Goal: Obtain resource: Download file/media

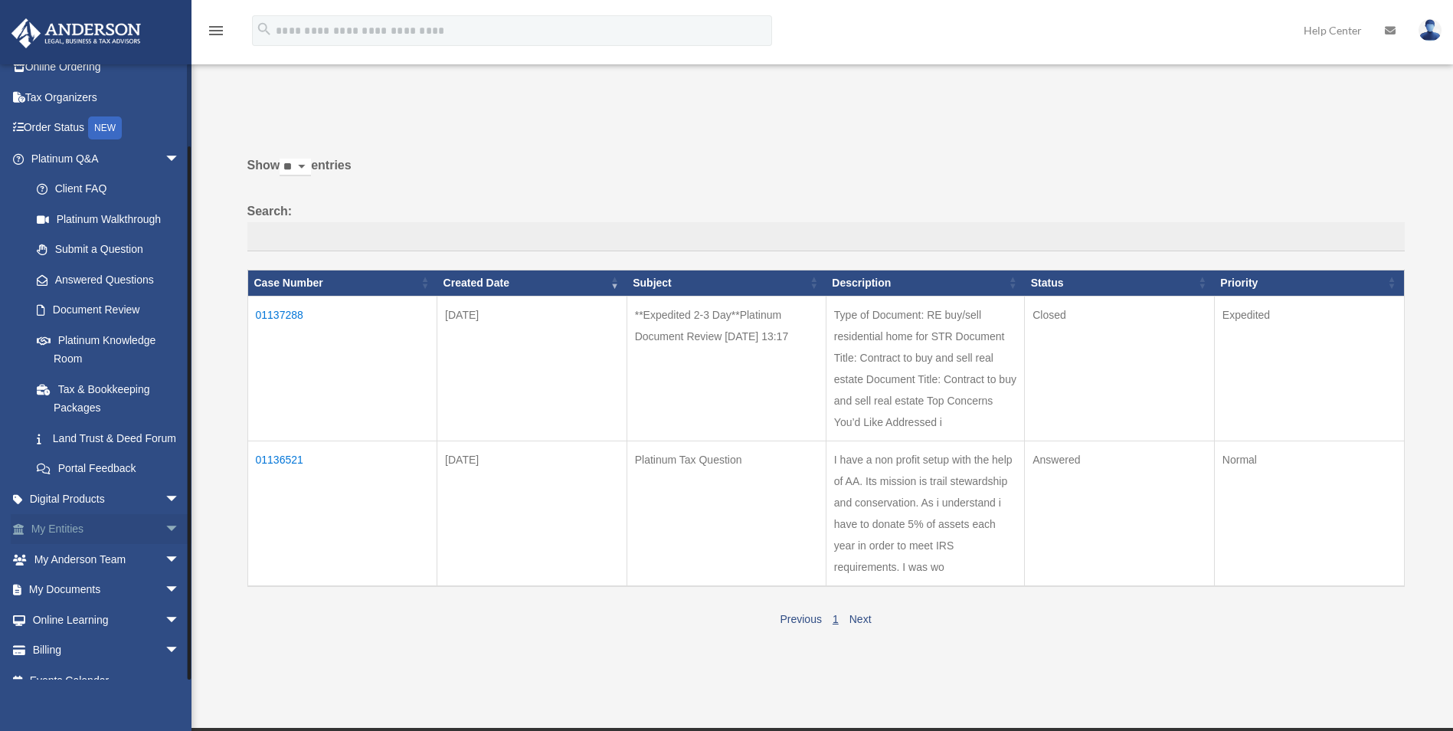
scroll to position [84, 0]
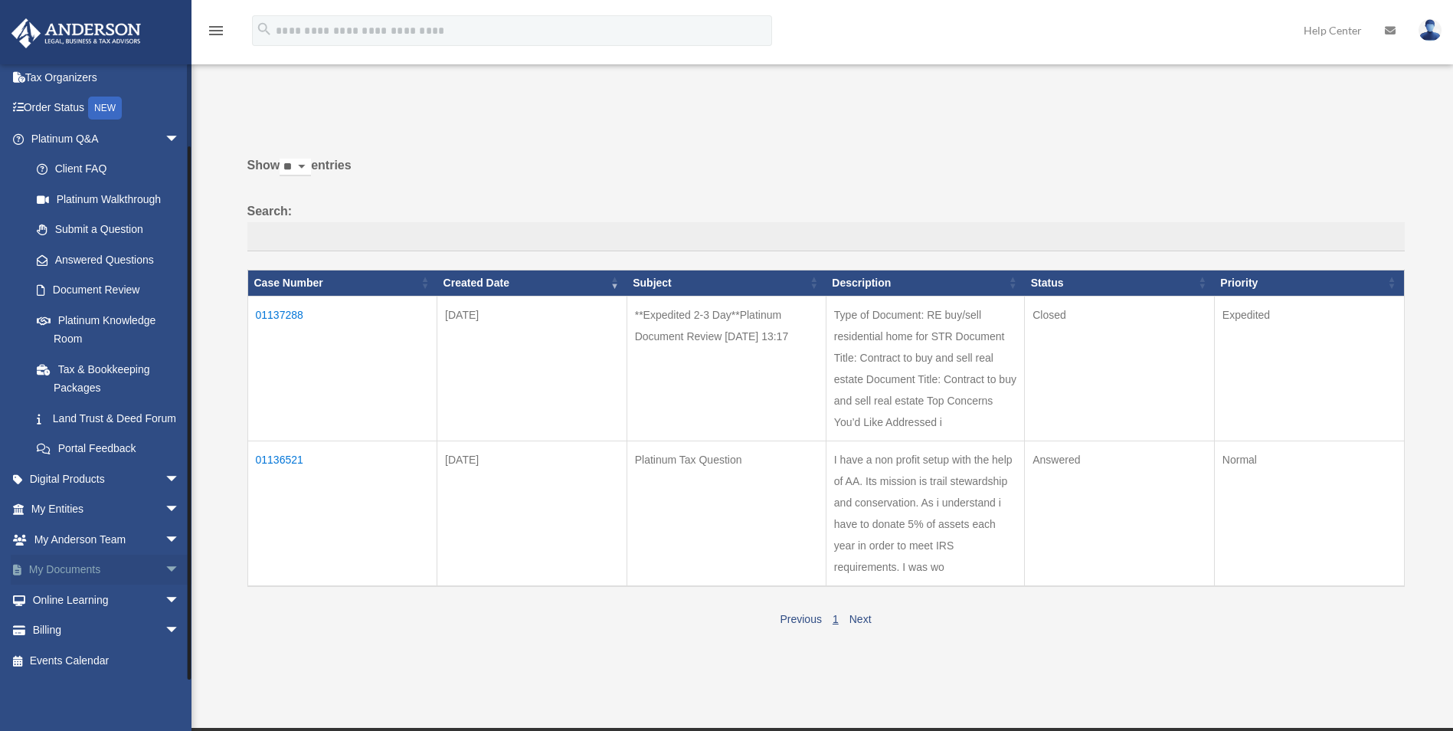
click at [70, 562] on link "My Documents arrow_drop_down" at bounding box center [107, 569] width 192 height 31
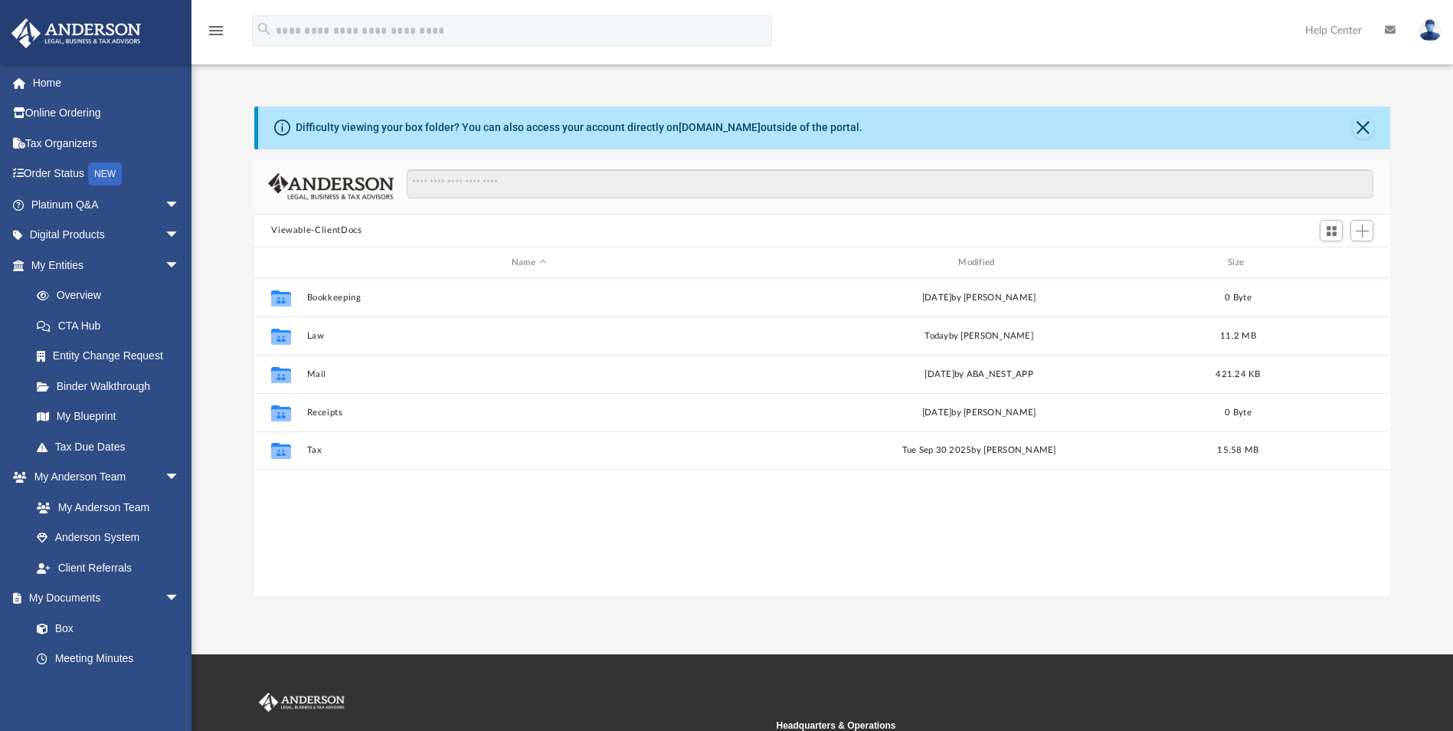
scroll to position [337, 1124]
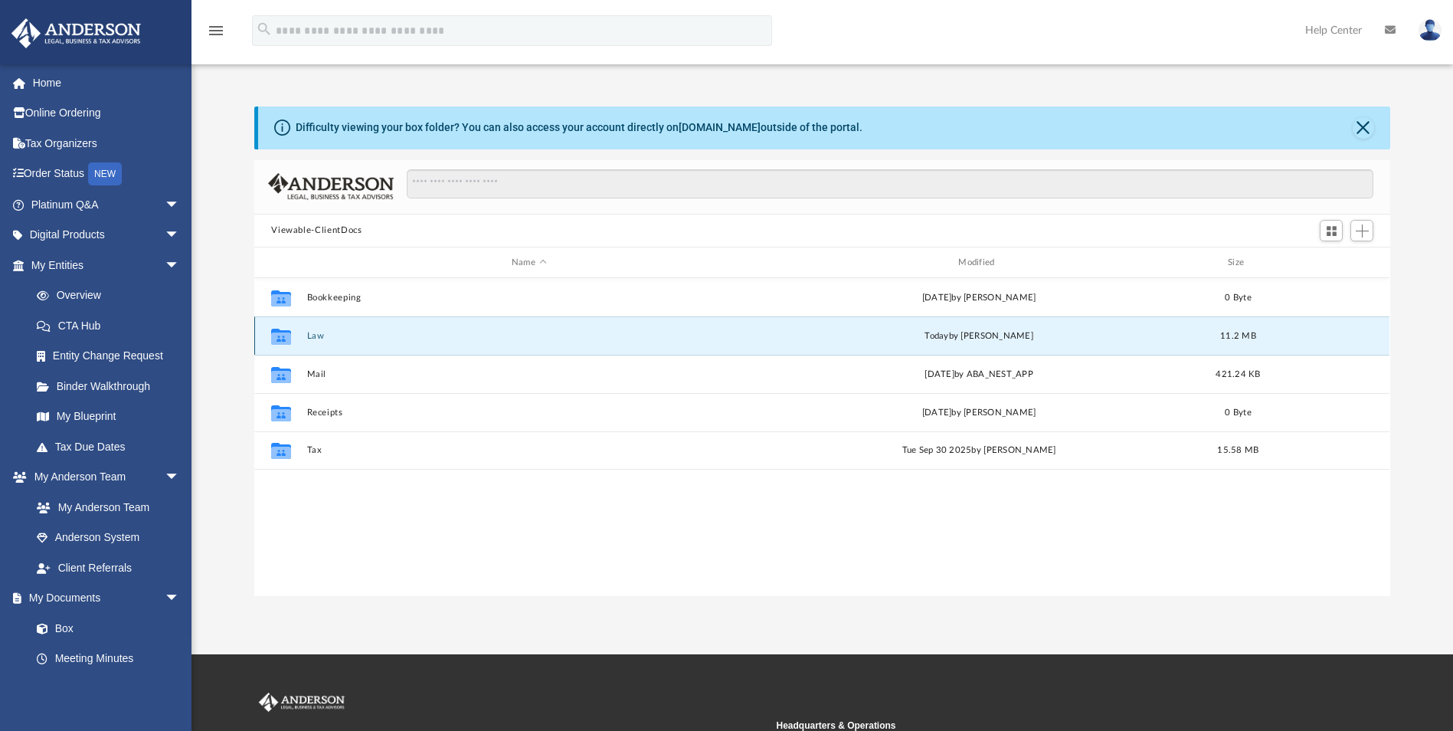
click at [310, 337] on button "Law" at bounding box center [528, 336] width 443 height 10
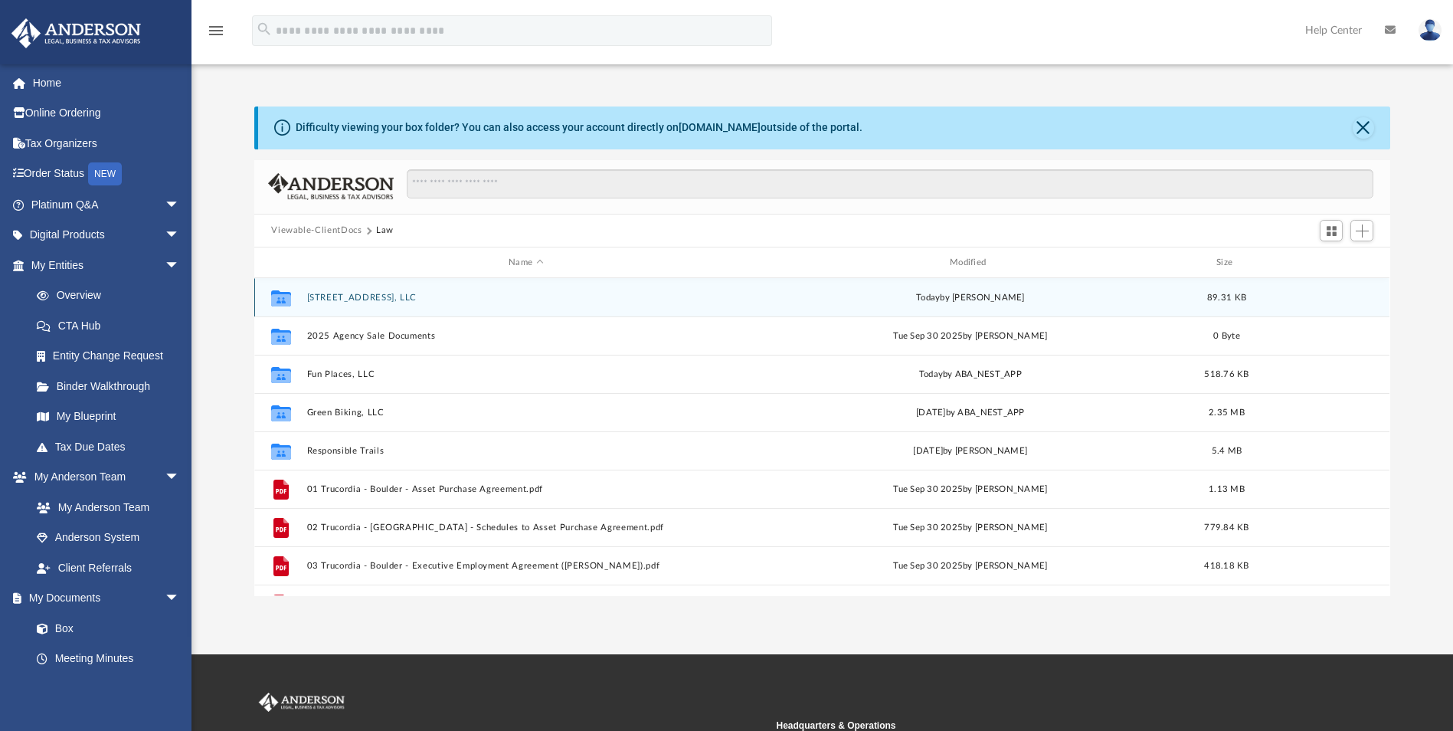
click at [329, 299] on button "[STREET_ADDRESS], LLC" at bounding box center [526, 298] width 438 height 10
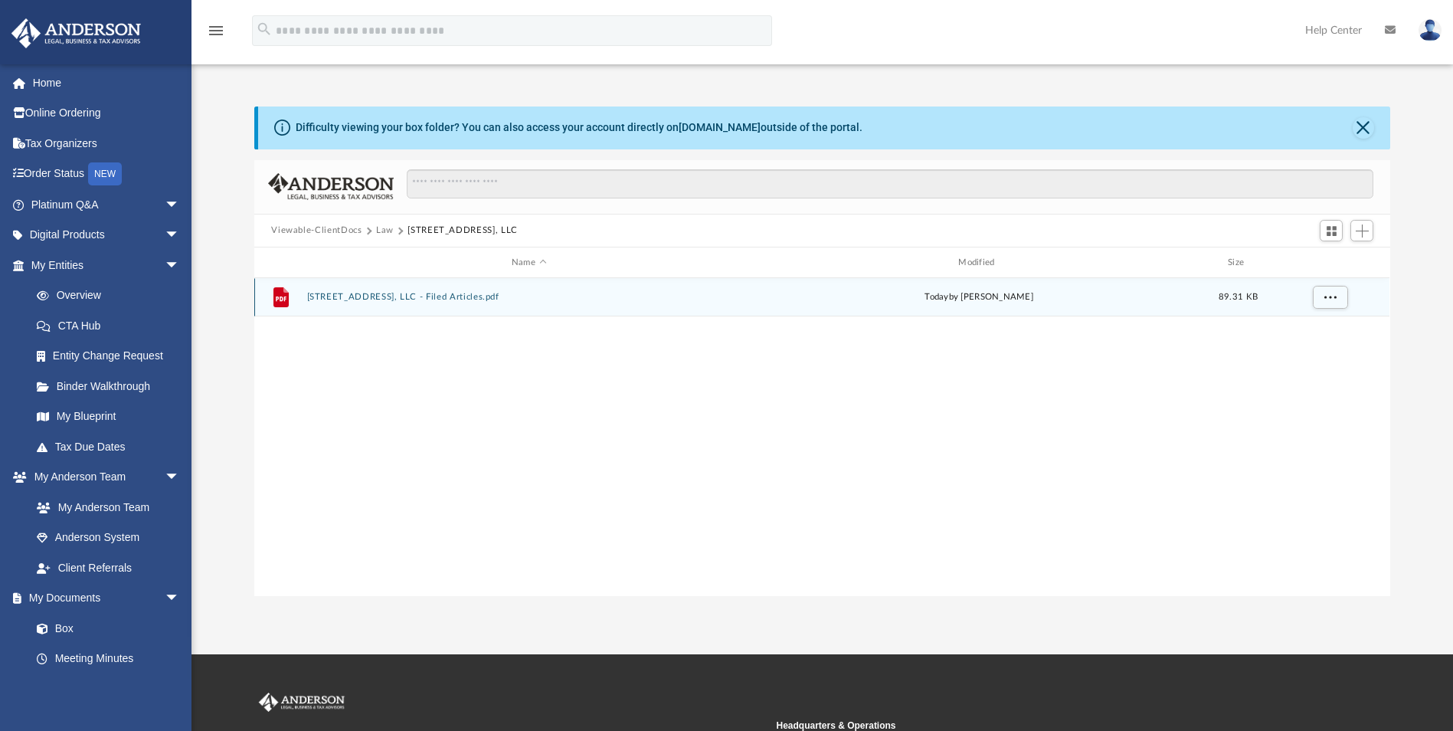
click at [329, 299] on button "[STREET_ADDRESS], LLC - Filed Articles.pdf" at bounding box center [528, 298] width 443 height 10
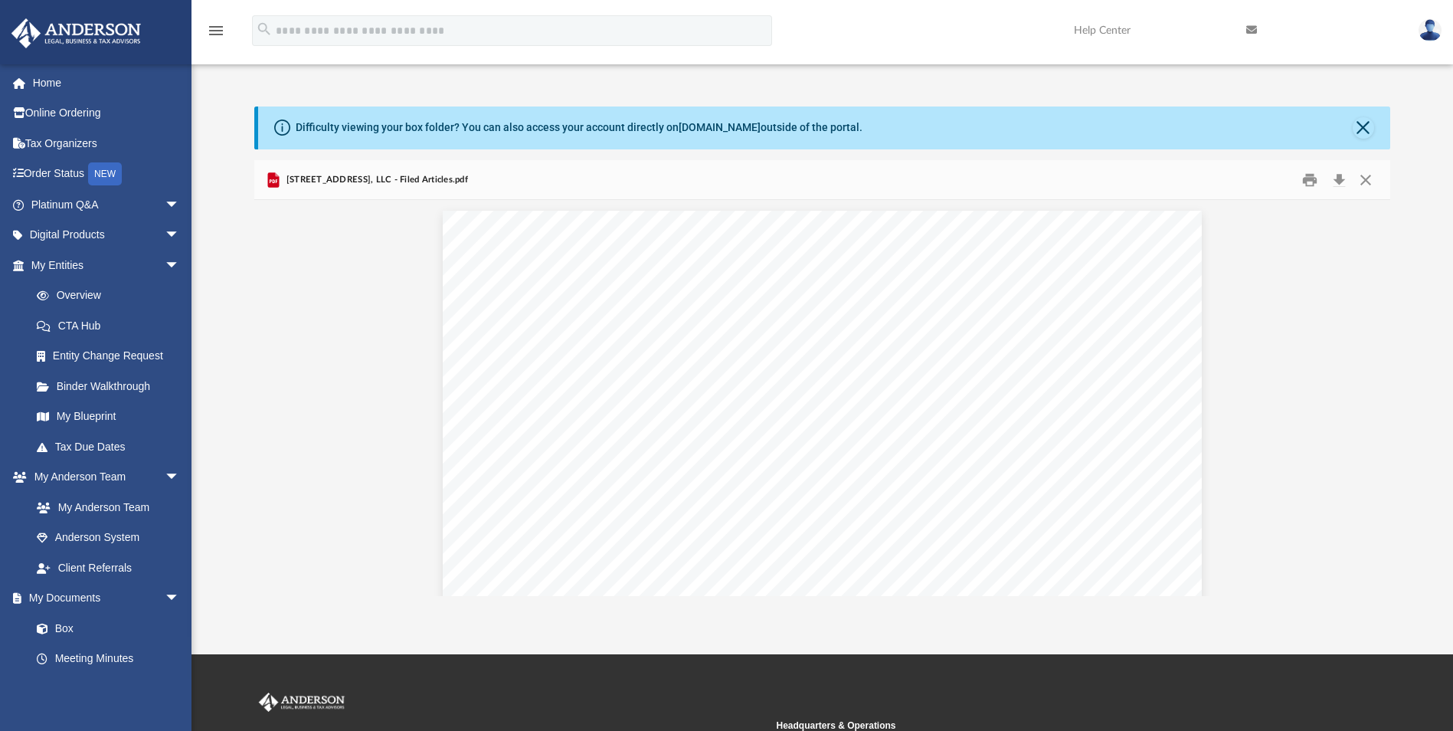
scroll to position [0, 0]
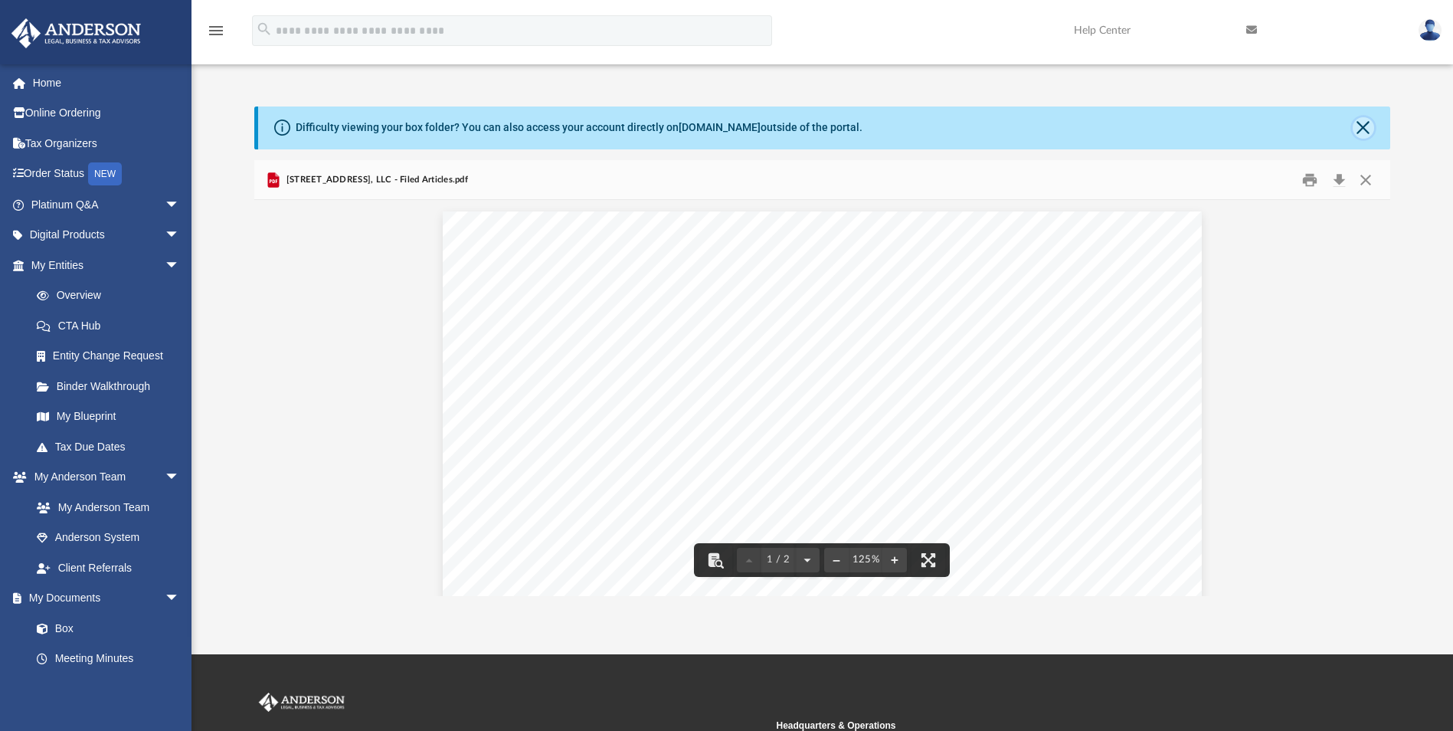
click at [1359, 129] on button "Close" at bounding box center [1362, 127] width 21 height 21
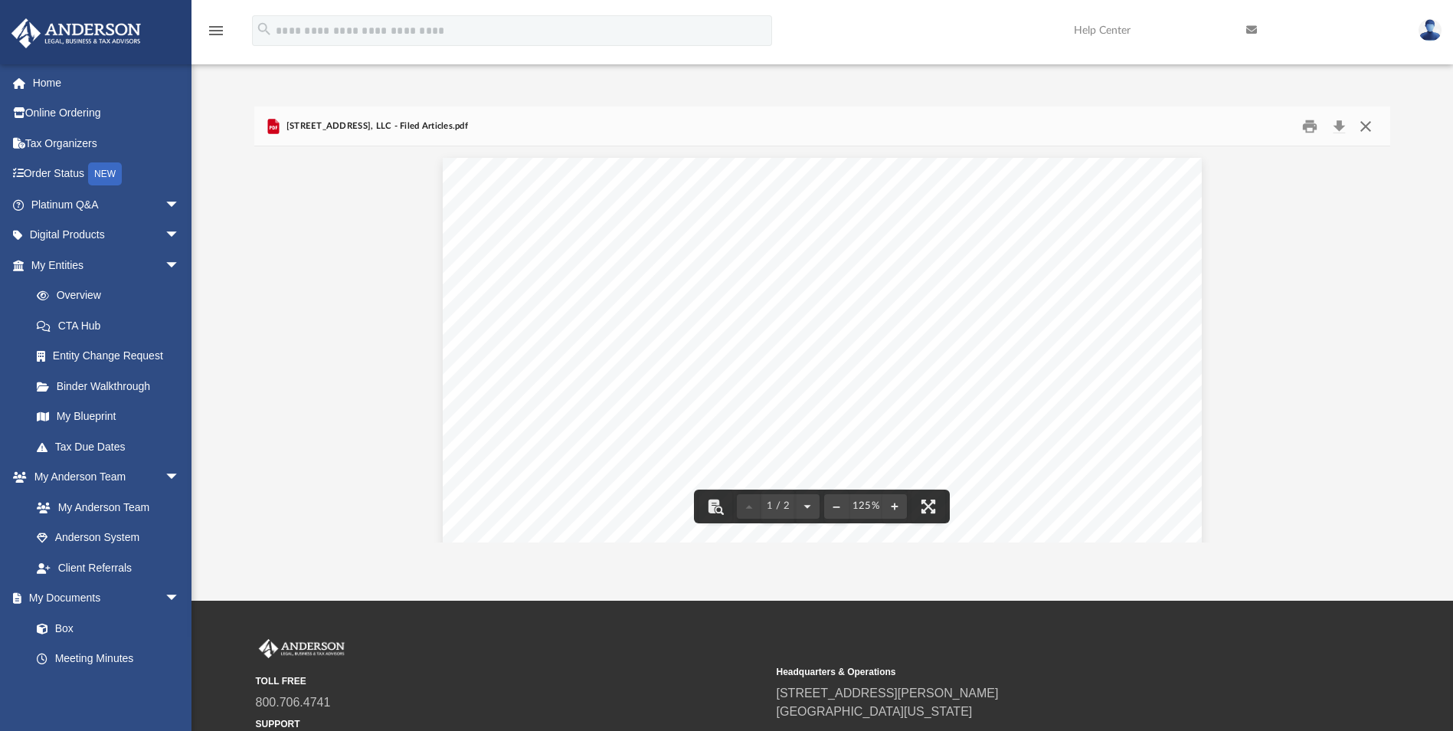
click at [1357, 131] on button "Close" at bounding box center [1366, 126] width 28 height 24
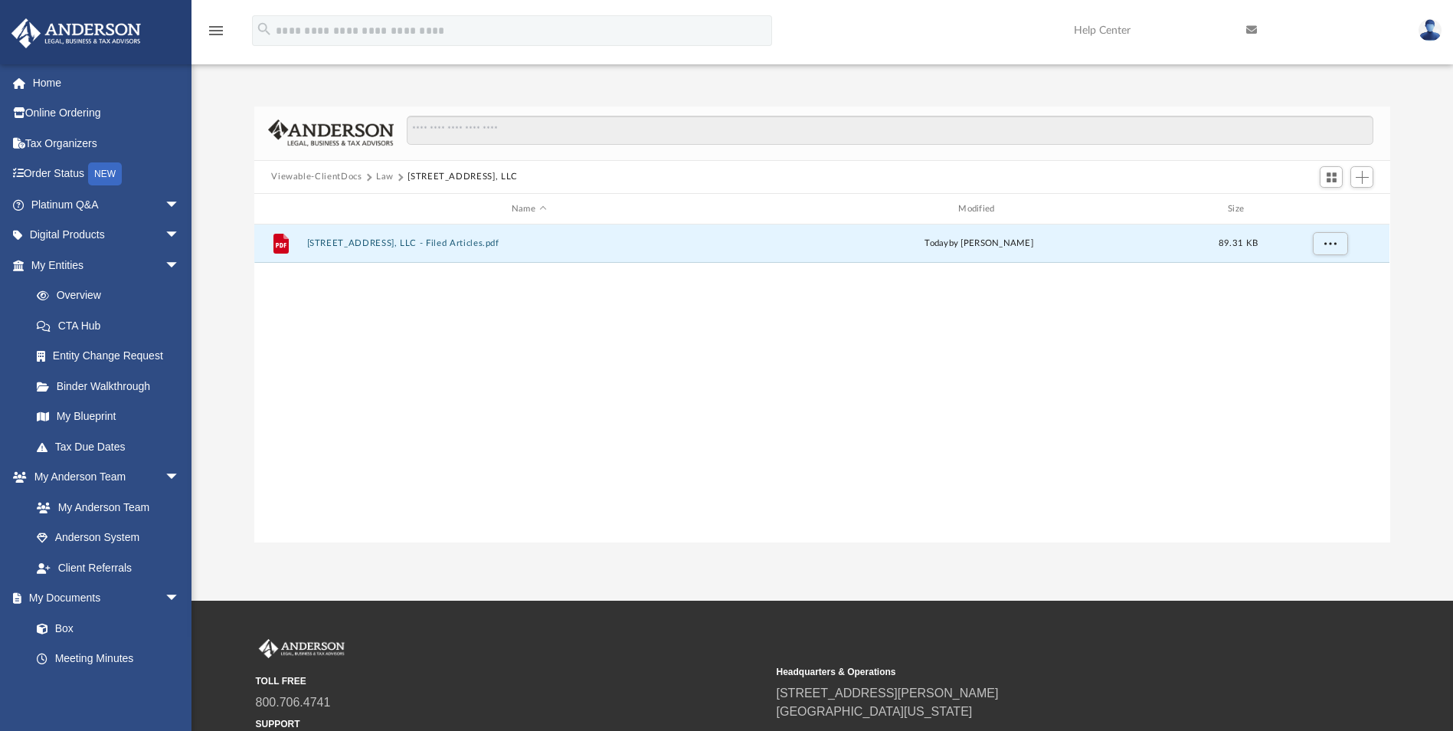
click at [382, 172] on button "Law" at bounding box center [385, 177] width 18 height 14
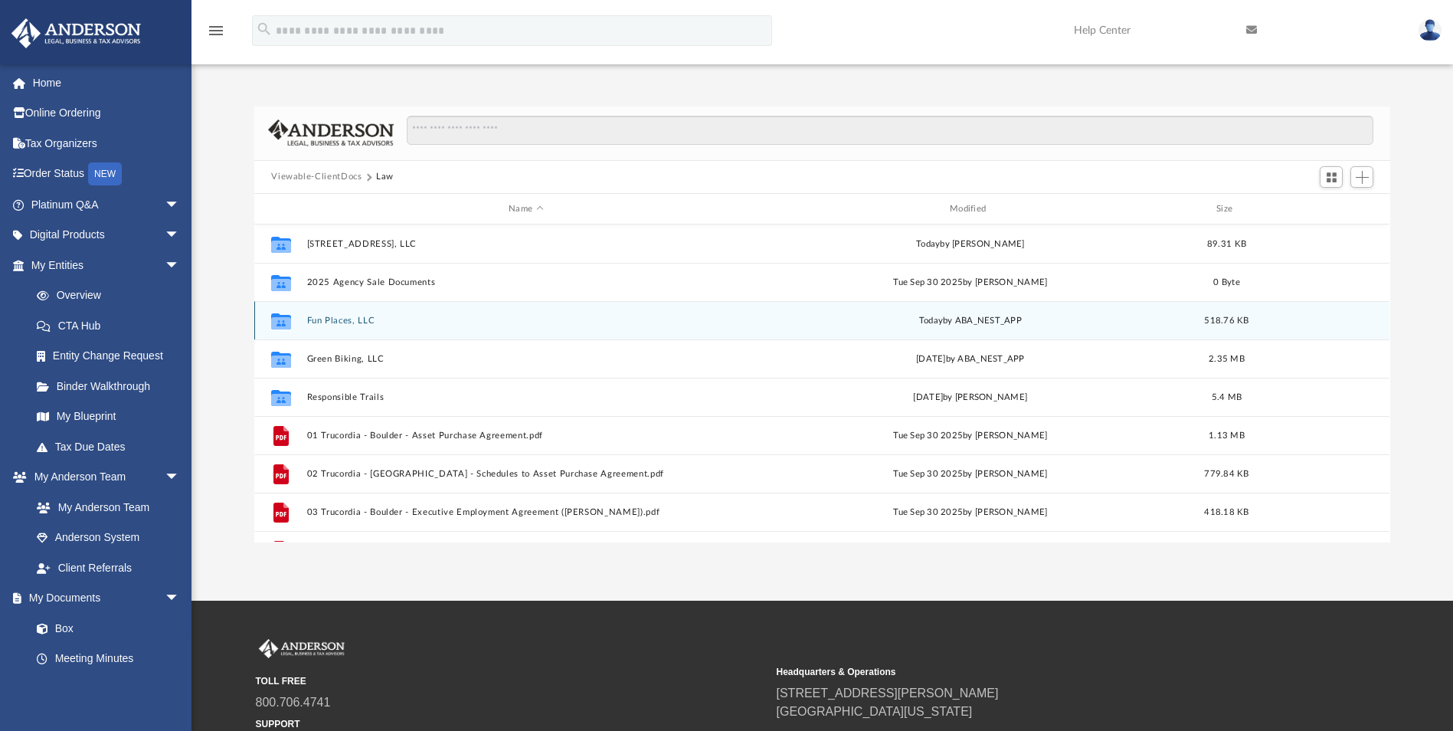
click at [349, 319] on button "Fun Places, LLC" at bounding box center [526, 321] width 438 height 10
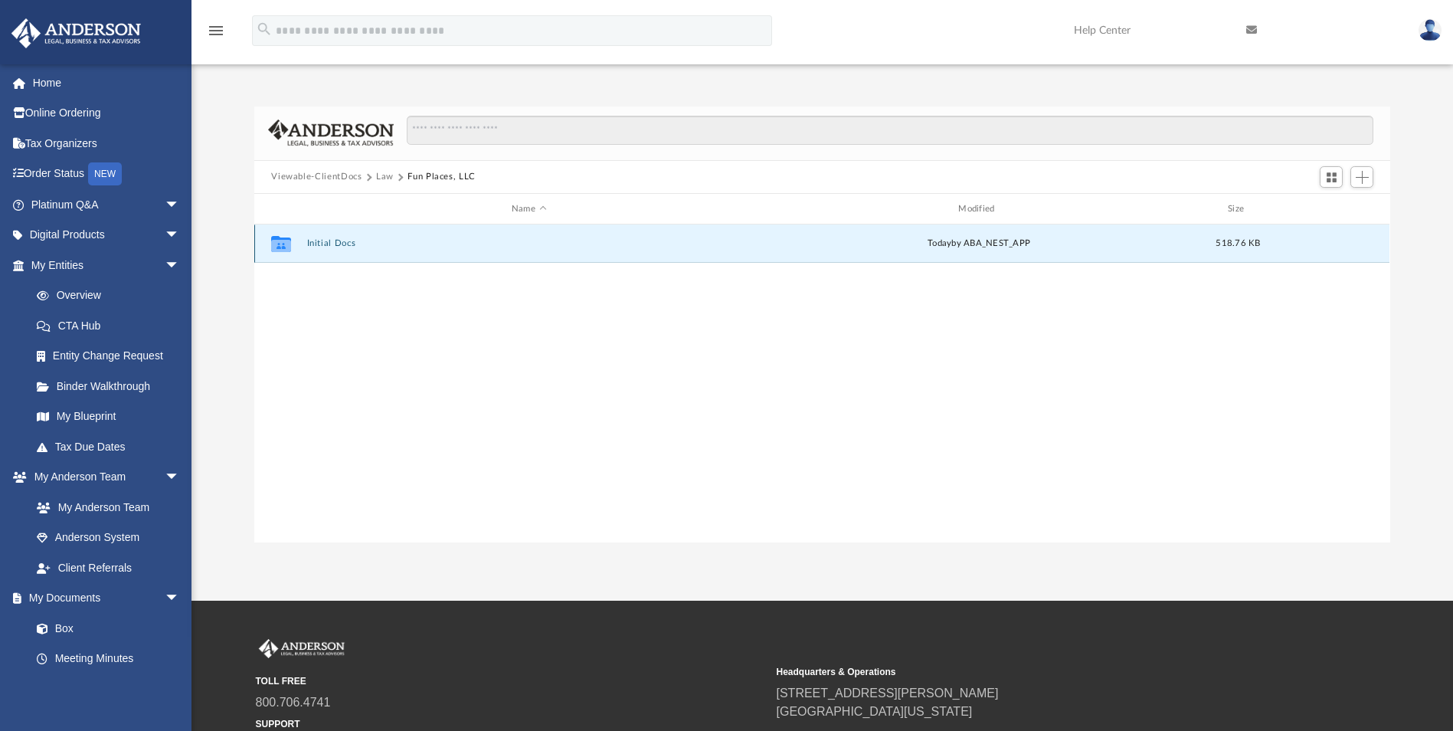
click at [339, 246] on button "Initial Docs" at bounding box center [528, 244] width 443 height 10
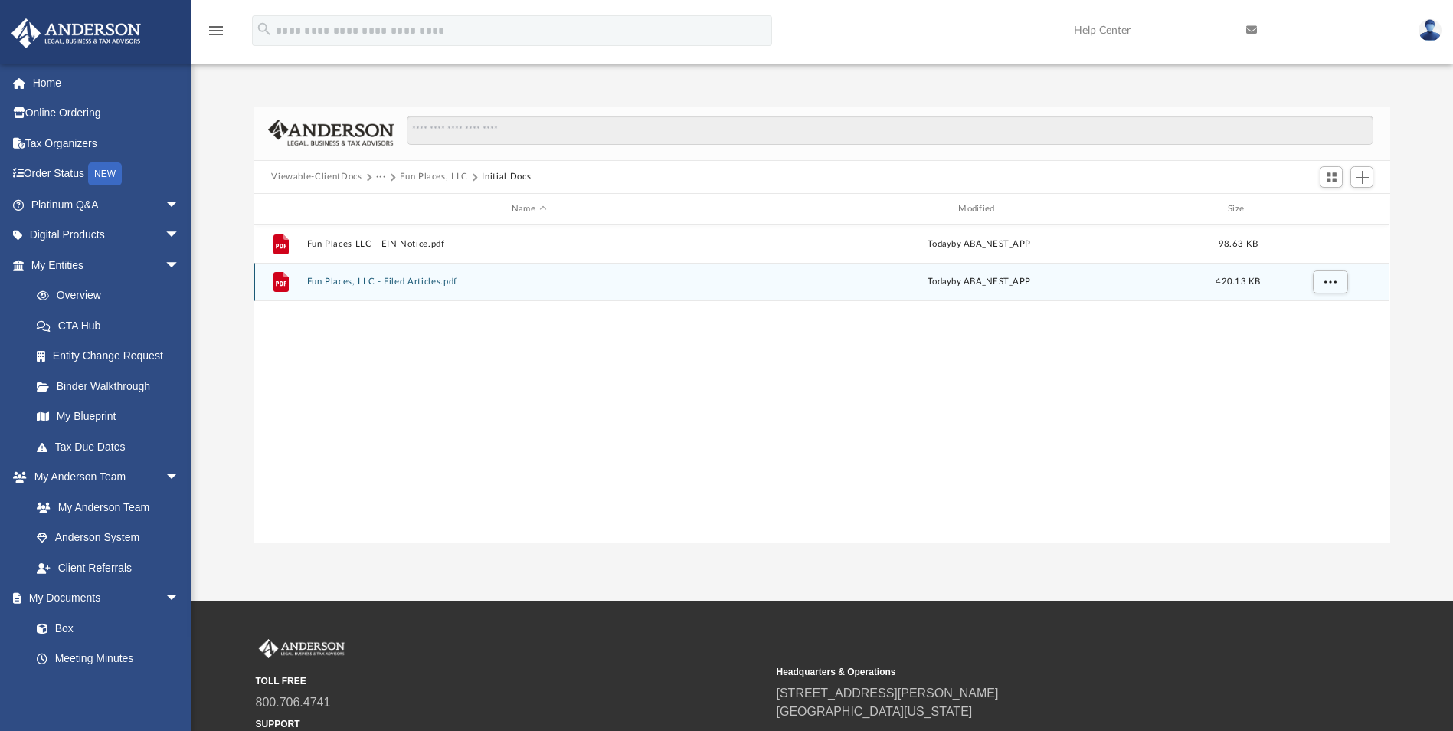
click at [395, 279] on button "Fun Places, LLC - Filed Articles.pdf" at bounding box center [528, 282] width 443 height 10
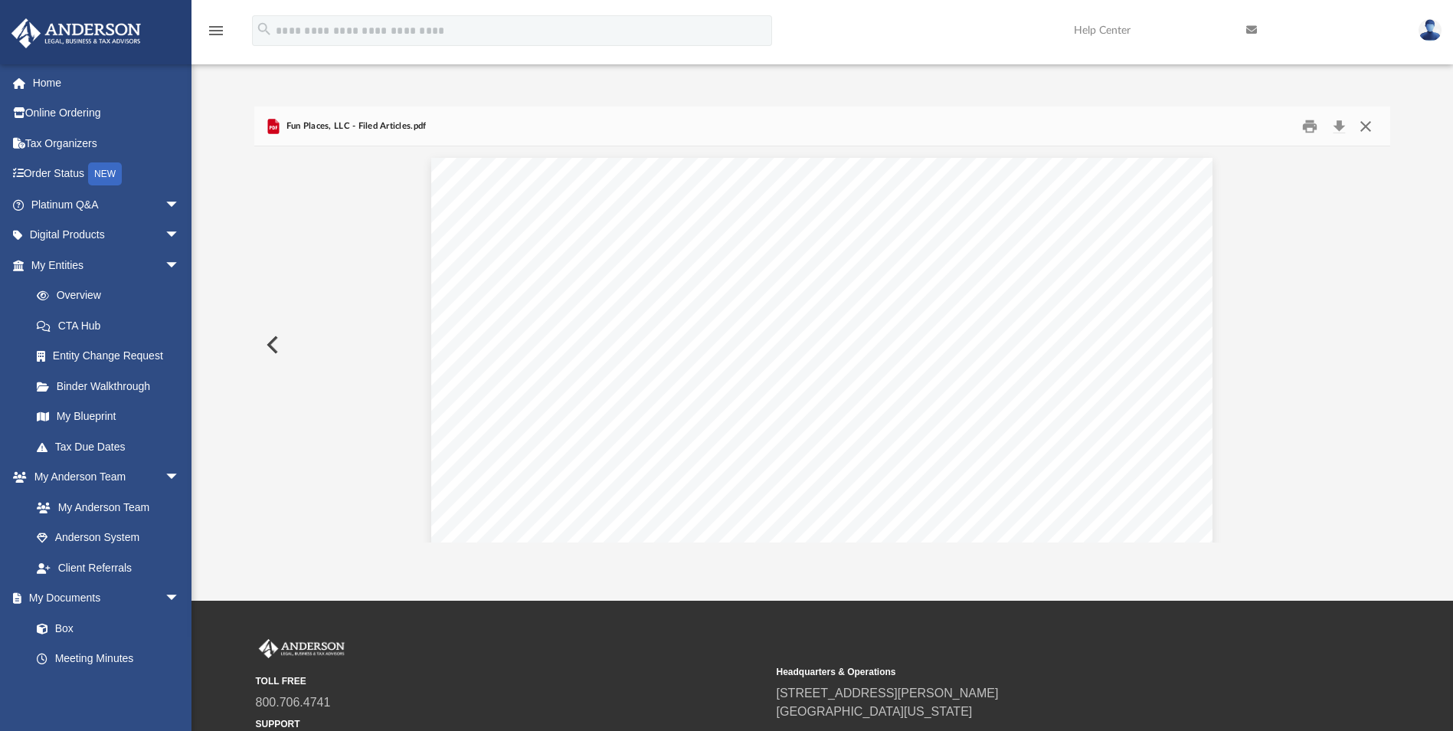
click at [1367, 131] on button "Close" at bounding box center [1366, 126] width 28 height 24
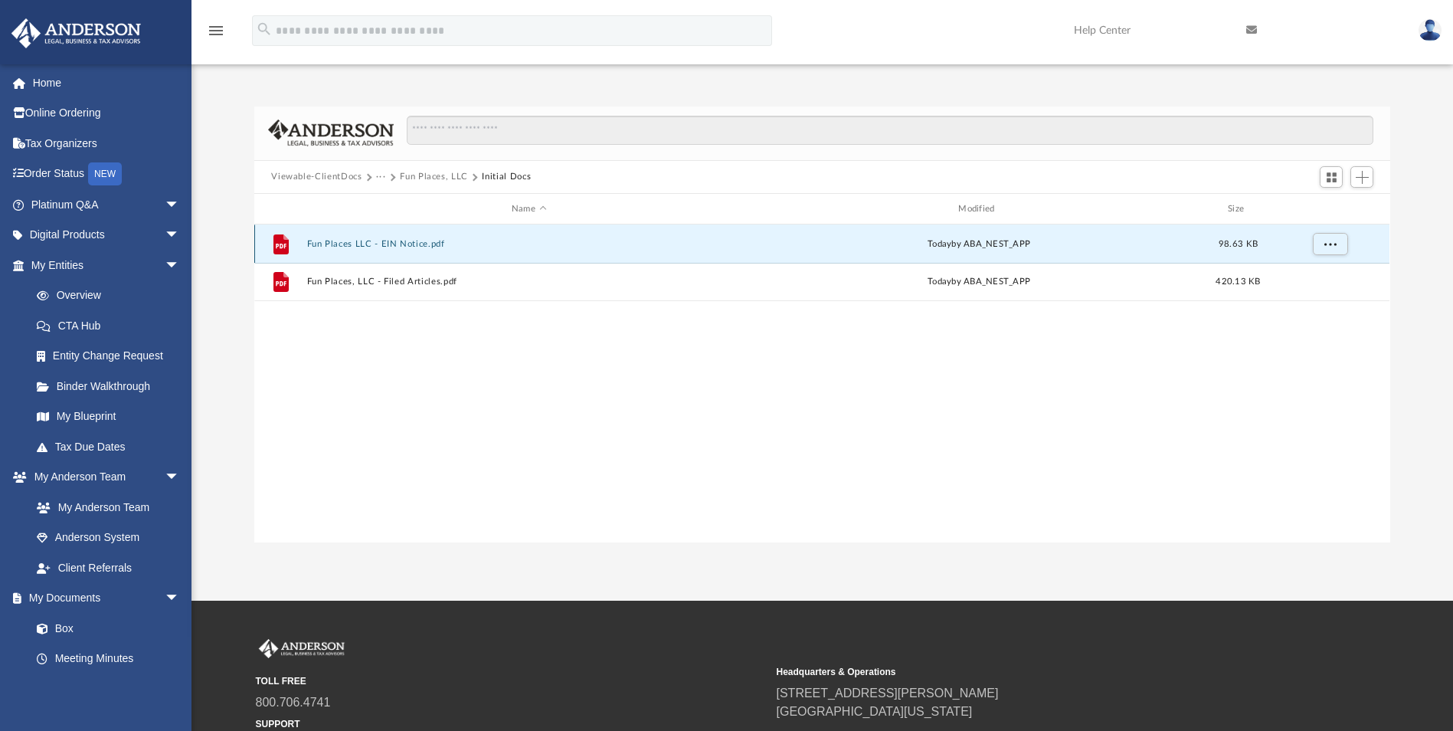
click at [420, 247] on button "Fun Places LLC - EIN Notice.pdf" at bounding box center [528, 244] width 443 height 10
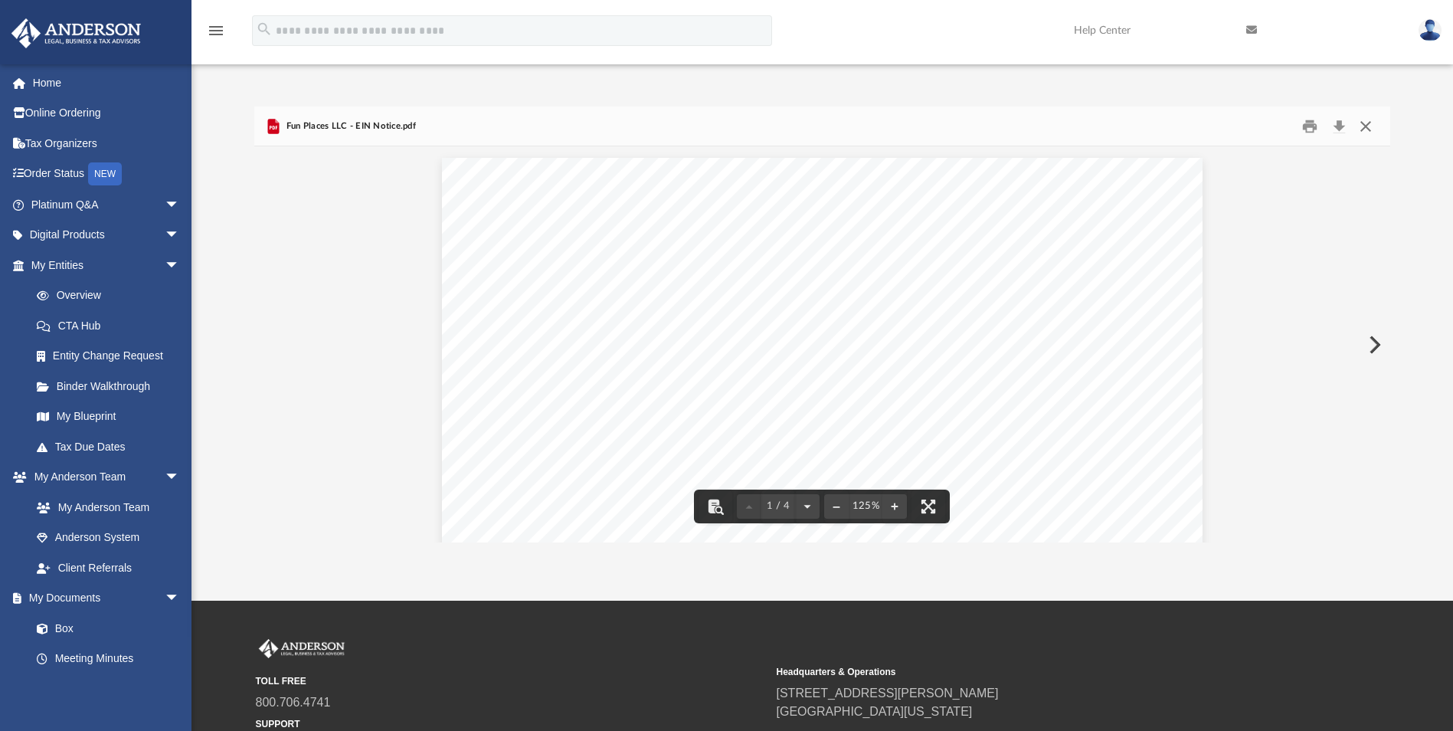
click at [1362, 129] on button "Close" at bounding box center [1366, 126] width 28 height 24
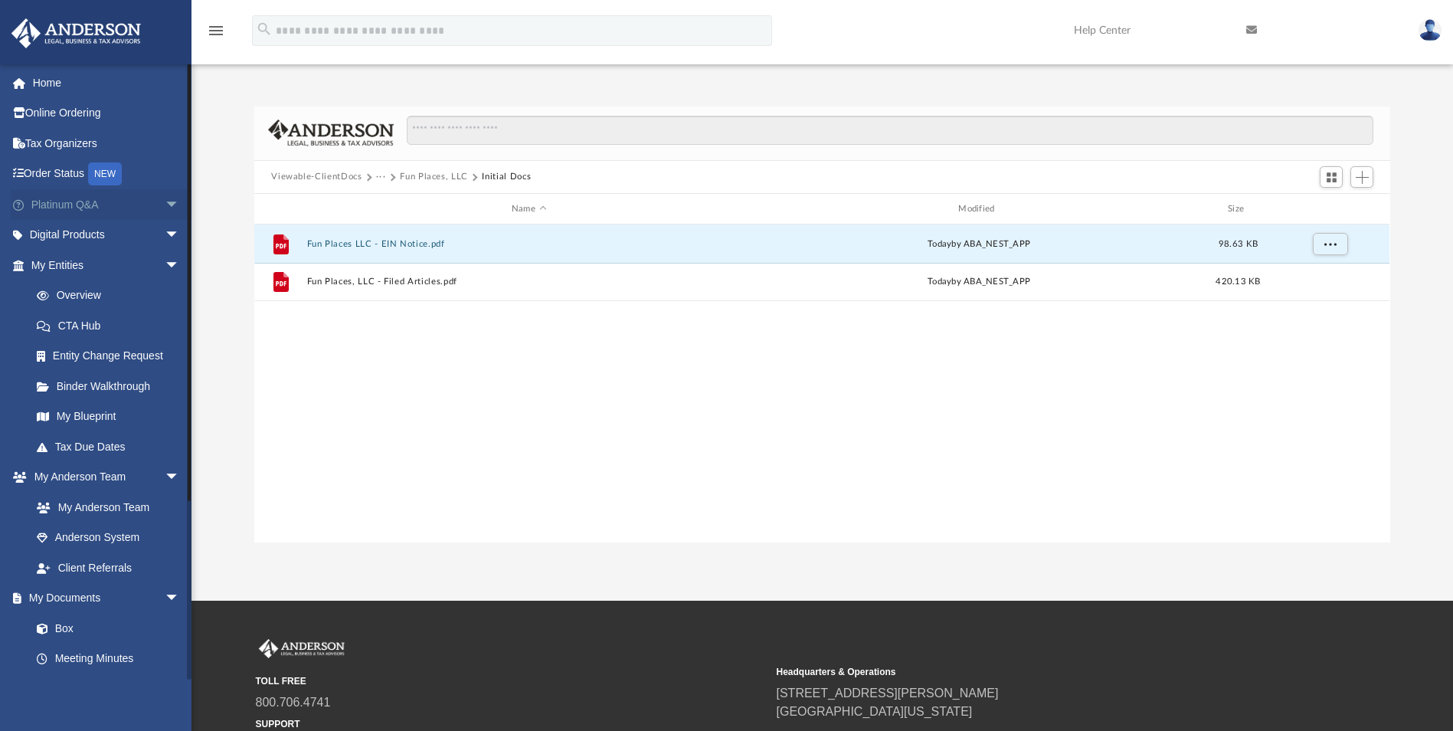
click at [74, 205] on link "Platinum Q&A arrow_drop_down" at bounding box center [107, 204] width 192 height 31
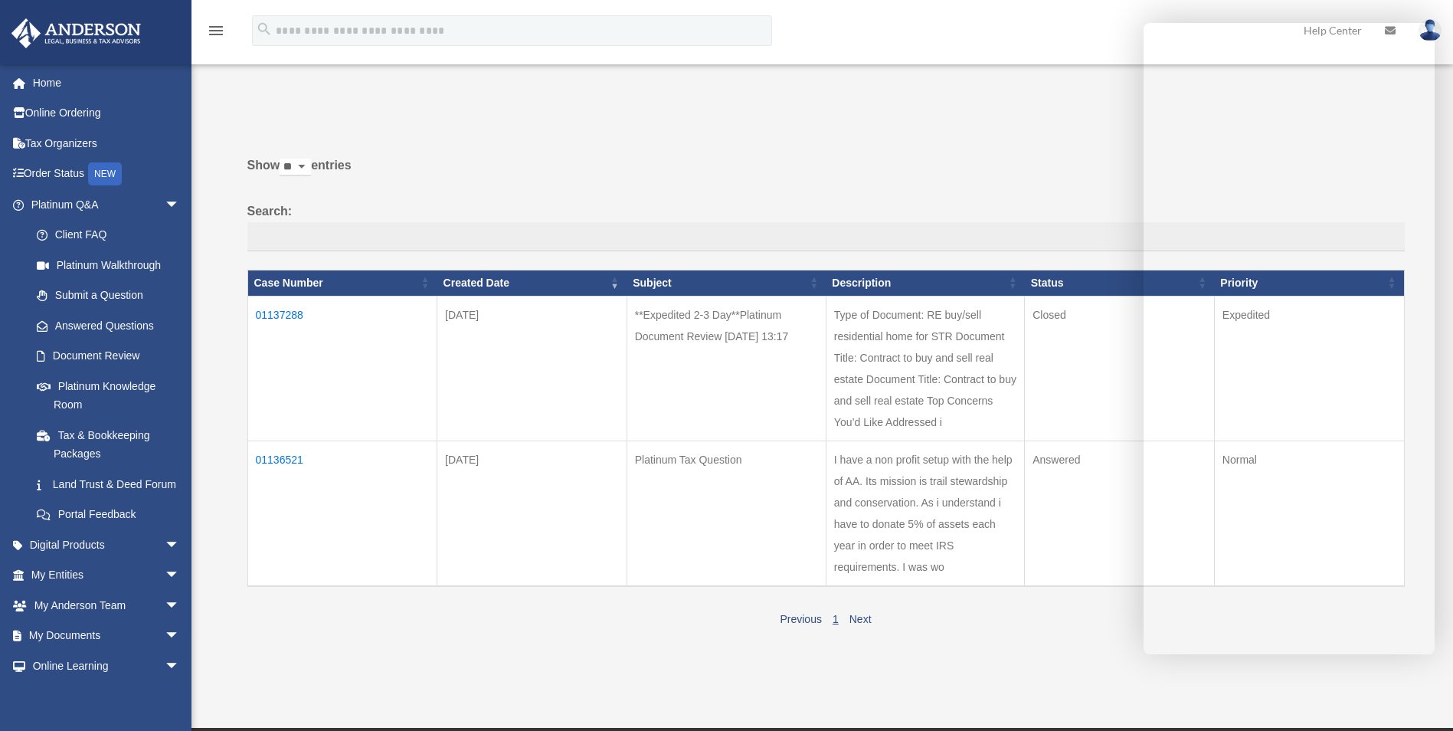
click at [671, 150] on div "Show ** ** ** *** entries Search: Case Number Created Date Subject Description …" at bounding box center [825, 387] width 1157 height 483
click at [68, 386] on link "Platinum Knowledge Room" at bounding box center [112, 395] width 182 height 49
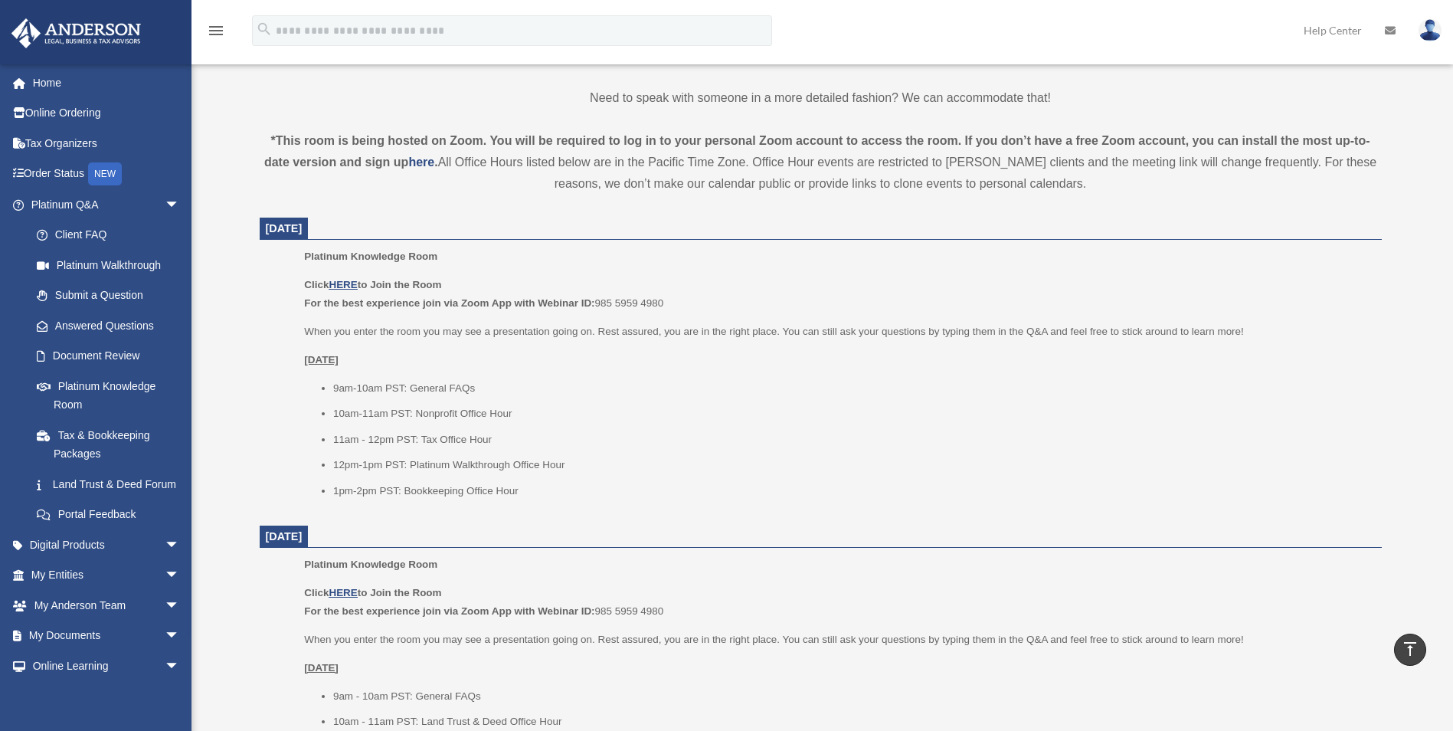
scroll to position [460, 0]
click at [342, 286] on u "HERE" at bounding box center [343, 287] width 28 height 11
